Goal: Find specific page/section: Find specific page/section

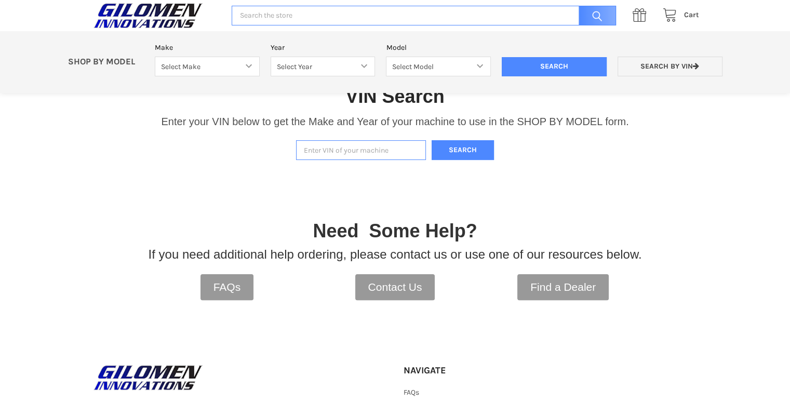
paste input "[US_VEHICLE_IDENTIFICATION_NUMBER]"
type input "[US_VEHICLE_IDENTIFICATION_NUMBER]"
click at [454, 147] on button "Search" at bounding box center [463, 150] width 62 height 20
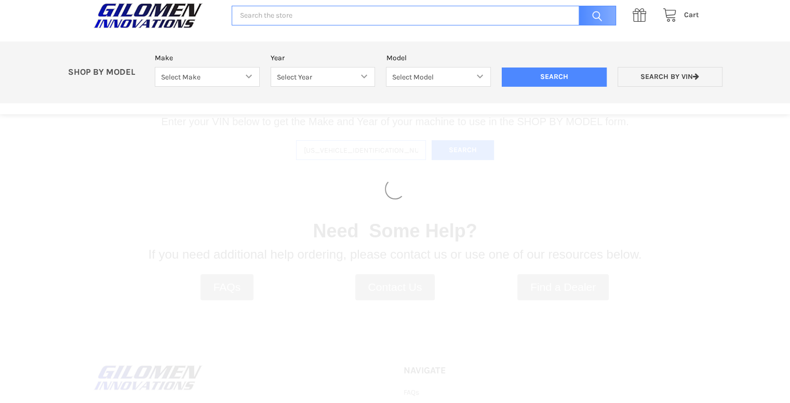
select select "330"
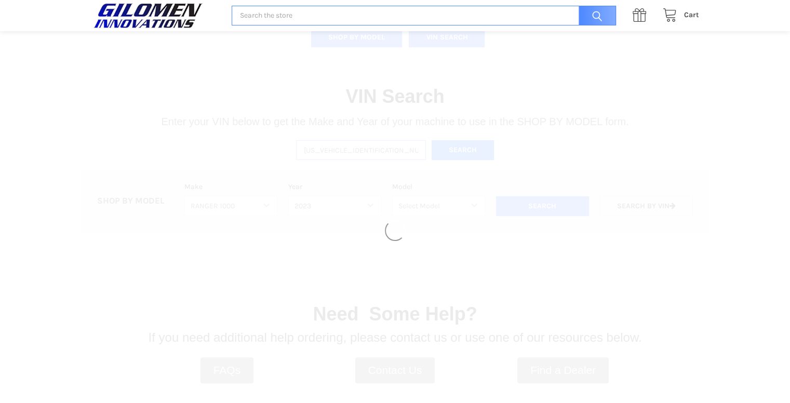
select select "494"
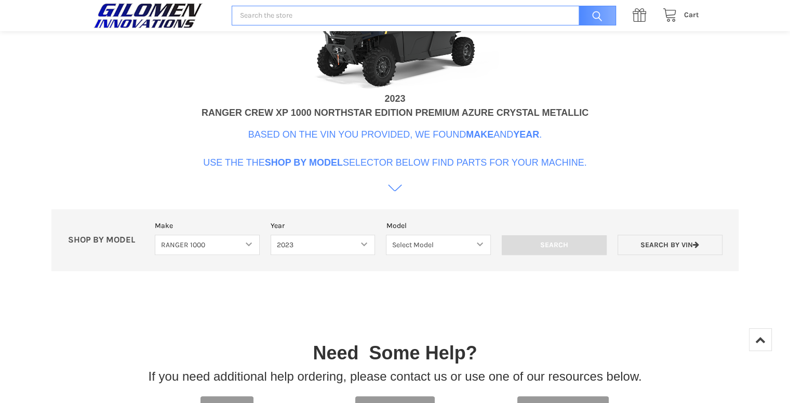
scroll to position [446, 0]
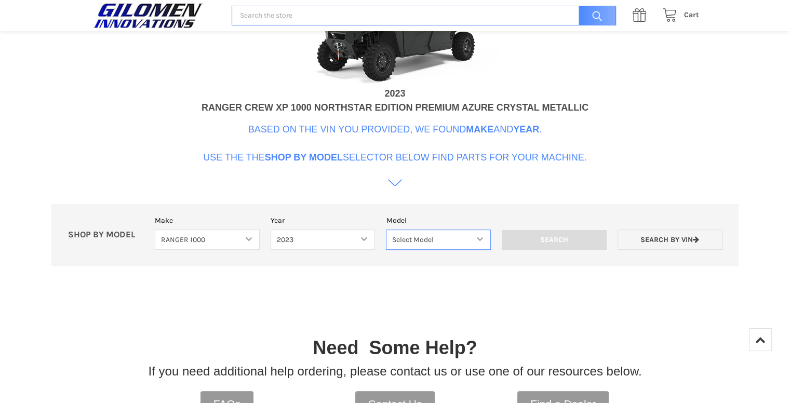
click at [430, 237] on select "Select Model Ranger 1000 Basic 61 HP SOHC Ranger 1000 Crew Basic 61 HP SOHC Ran…" at bounding box center [438, 240] width 105 height 20
click at [449, 244] on select "Select Model Ranger 1000 Basic 61 HP SOHC Ranger 1000 Crew Basic 61 HP SOHC Ran…" at bounding box center [438, 240] width 105 height 20
click at [386, 230] on select "Select Model Ranger 1000 Basic 61 HP SOHC Ranger 1000 Crew Basic 61 HP SOHC Ran…" at bounding box center [438, 240] width 105 height 20
click at [449, 234] on select "Select Model Ranger 1000 Basic 61 HP SOHC Ranger 1000 Crew Basic 61 HP SOHC Ran…" at bounding box center [438, 240] width 105 height 20
select select "516"
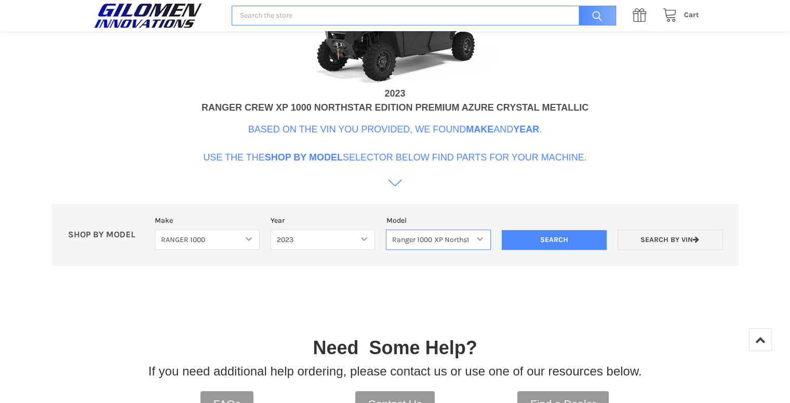
click at [386, 230] on select "Select Model Ranger 1000 Basic 61 HP SOHC Ranger 1000 Crew Basic 61 HP SOHC Ran…" at bounding box center [438, 240] width 105 height 20
click at [577, 244] on input "Search" at bounding box center [554, 240] width 105 height 20
